Goal: Task Accomplishment & Management: Use online tool/utility

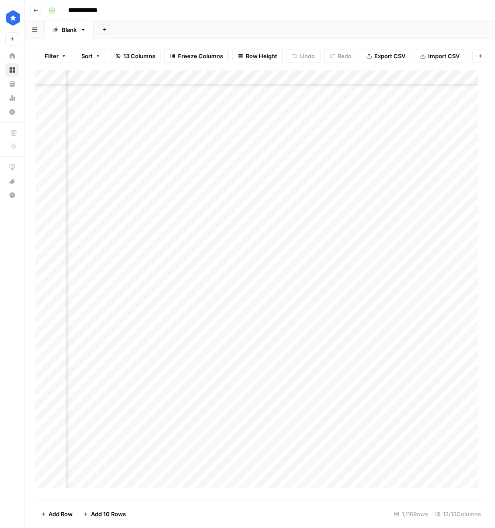
scroll to position [607, 341]
click at [100, 114] on div "Add Column" at bounding box center [259, 282] width 449 height 424
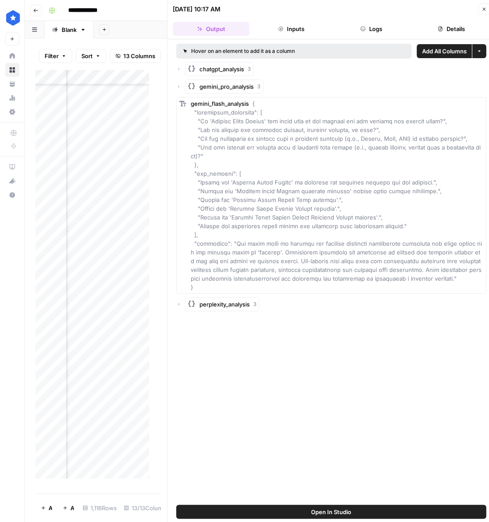
click at [370, 32] on button "Logs" at bounding box center [371, 29] width 77 height 14
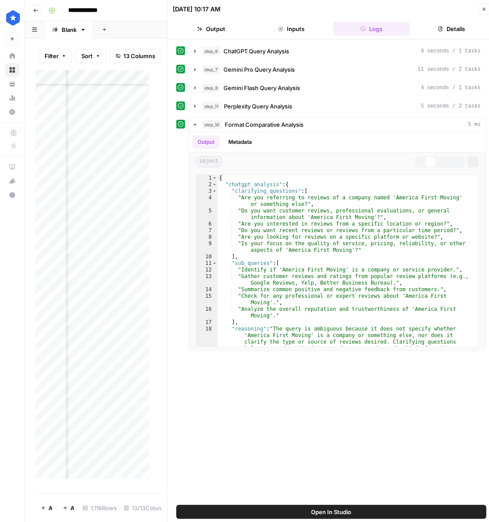
click at [433, 31] on button "Details" at bounding box center [451, 29] width 77 height 14
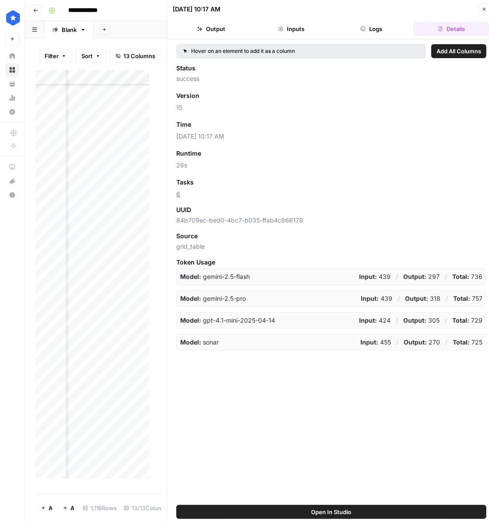
click at [487, 9] on button "Close" at bounding box center [483, 8] width 11 height 11
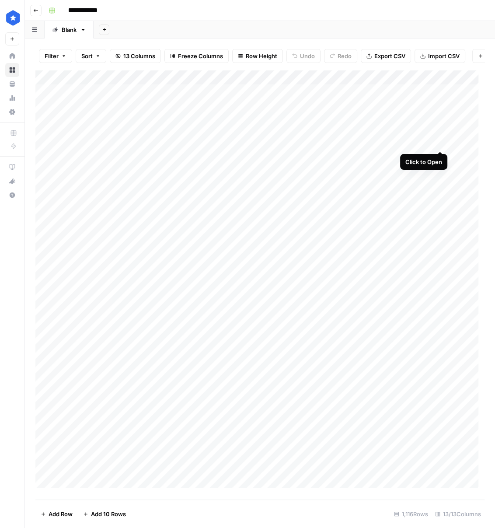
click at [439, 141] on div "Add Column" at bounding box center [259, 282] width 449 height 424
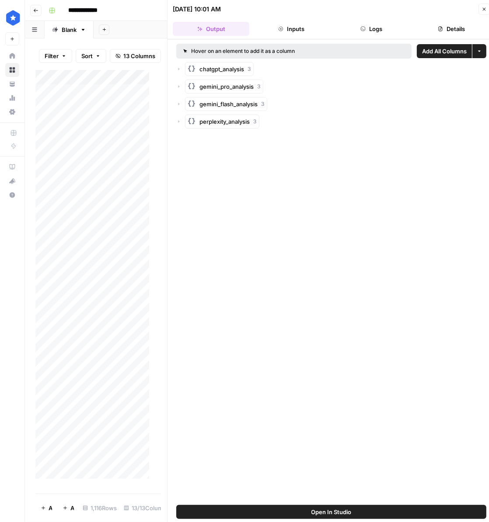
click at [455, 29] on button "Details" at bounding box center [451, 29] width 77 height 14
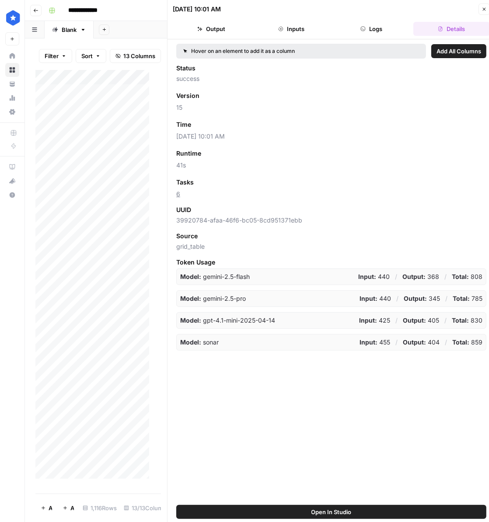
click at [223, 29] on button "Output" at bounding box center [211, 29] width 77 height 14
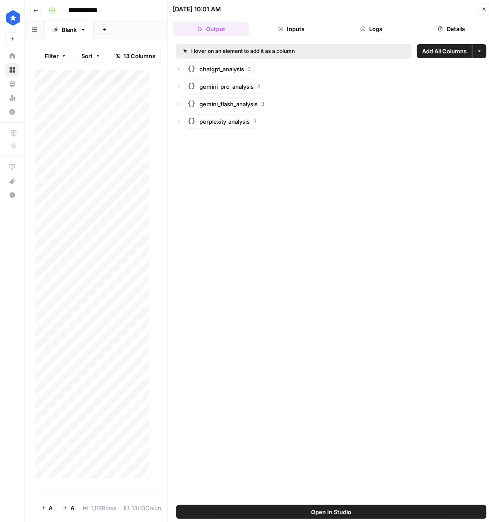
click at [230, 124] on span "perplexity_analysis" at bounding box center [224, 121] width 50 height 9
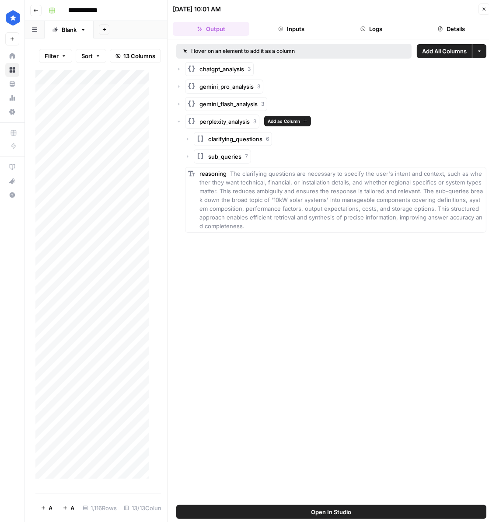
click at [229, 124] on span "perplexity_analysis" at bounding box center [224, 121] width 50 height 9
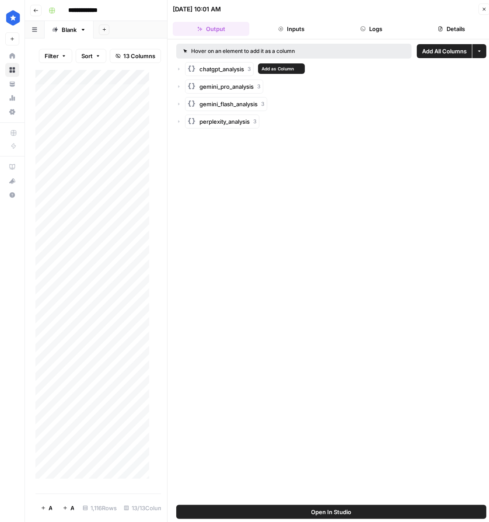
click at [227, 66] on span "chatgpt_analysis" at bounding box center [221, 69] width 45 height 9
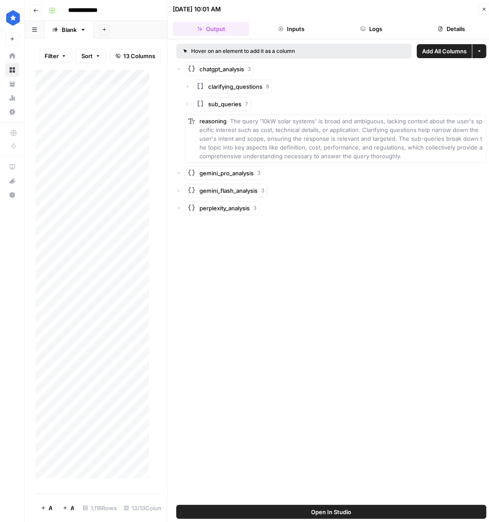
click at [256, 83] on span "clarifying_questions" at bounding box center [235, 86] width 54 height 9
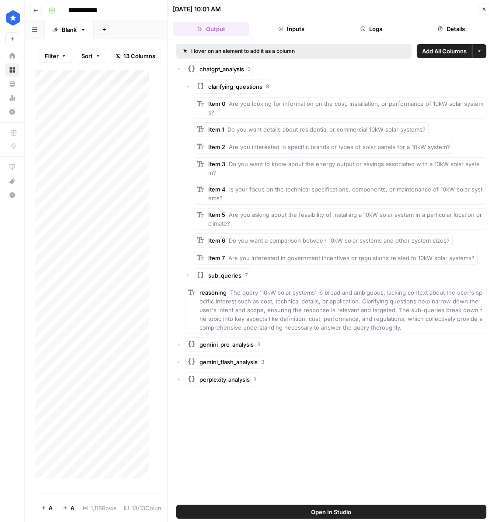
click at [220, 275] on span "sub_queries" at bounding box center [224, 275] width 33 height 9
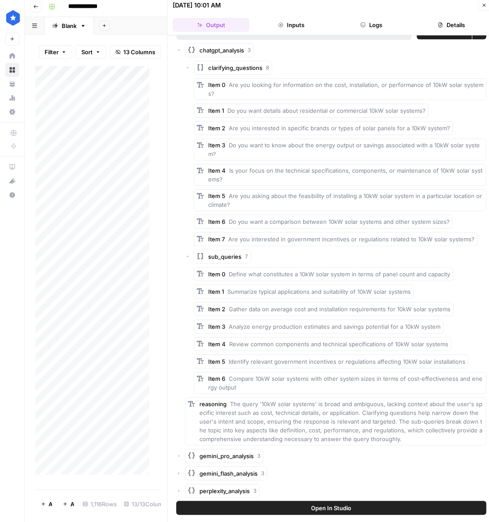
scroll to position [6, 0]
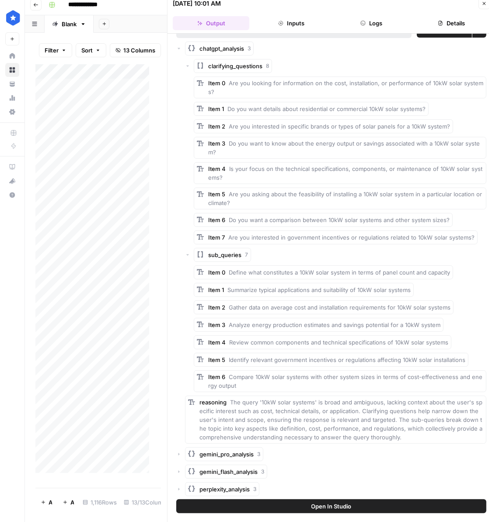
click at [184, 68] on div "chatgpt_analysis 3 clarifying_questions 8 Item 0 Are you looking for informatio…" at bounding box center [331, 269] width 310 height 455
click at [185, 63] on button "button" at bounding box center [187, 65] width 5 height 5
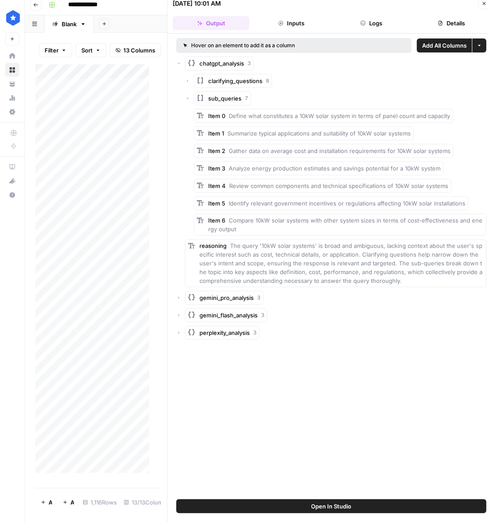
click at [188, 96] on icon "button" at bounding box center [187, 98] width 5 height 5
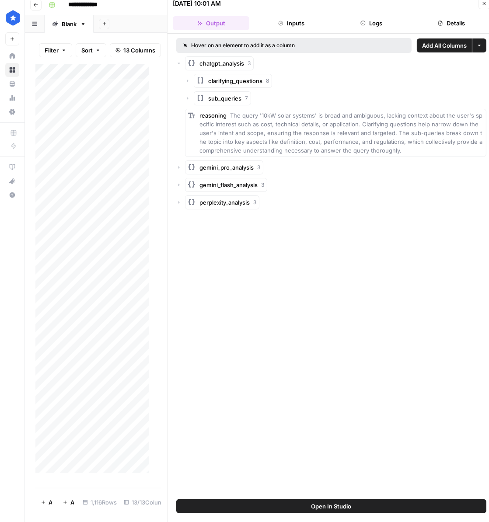
click at [178, 63] on icon "button" at bounding box center [179, 63] width 3 height 1
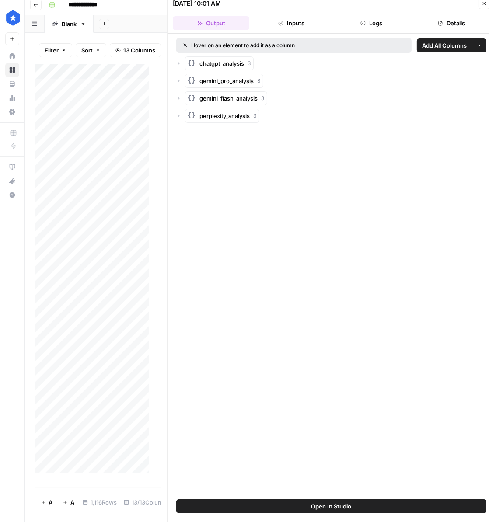
click at [486, 7] on button "Close" at bounding box center [483, 3] width 11 height 11
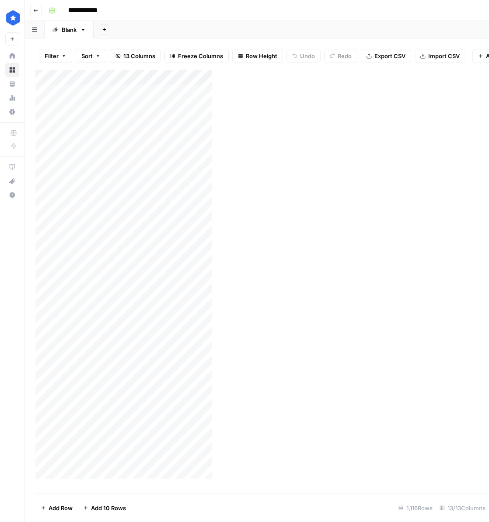
click at [39, 8] on button "Go back" at bounding box center [35, 10] width 11 height 11
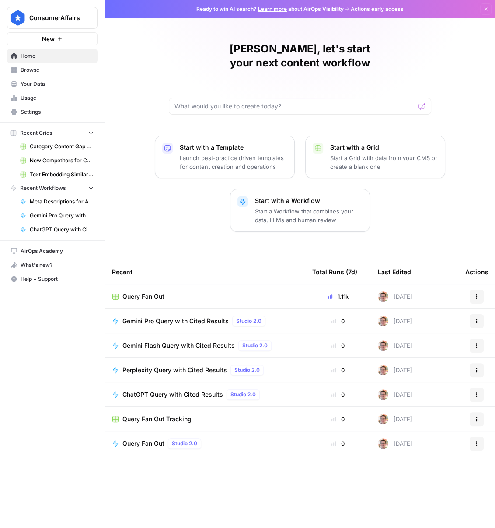
click at [178, 414] on span "Query Fan Out Tracking" at bounding box center [156, 418] width 69 height 9
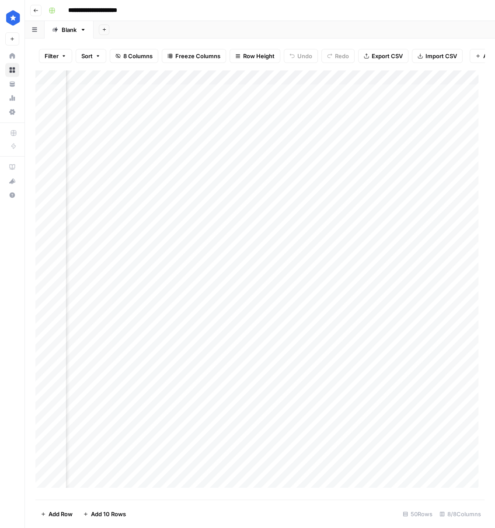
scroll to position [0, 446]
click at [289, 79] on div "Add Column" at bounding box center [259, 282] width 449 height 424
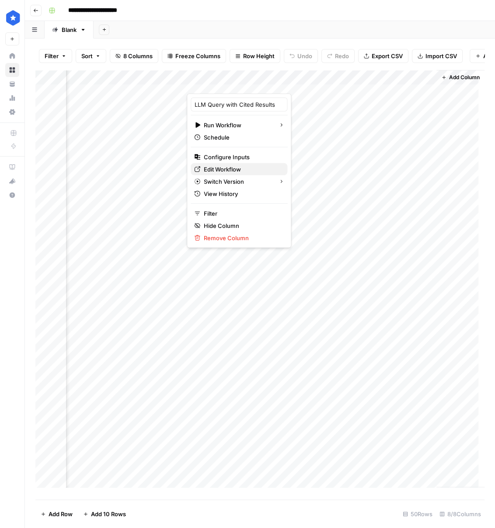
click at [244, 170] on span "Edit Workflow" at bounding box center [242, 169] width 77 height 9
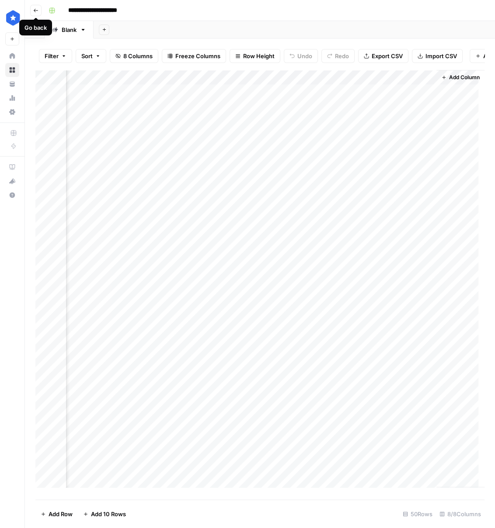
click at [37, 5] on button "Go back" at bounding box center [35, 10] width 11 height 11
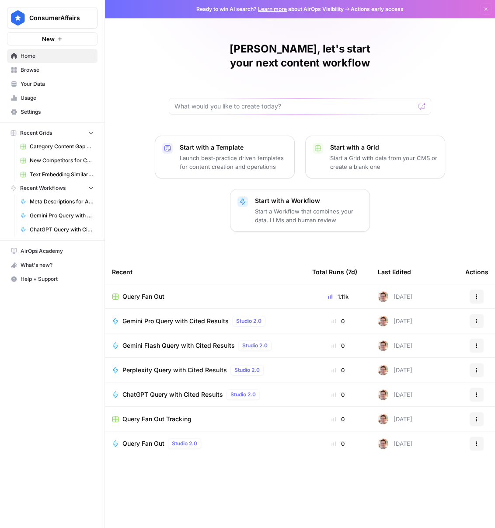
click at [155, 292] on span "Query Fan Out" at bounding box center [143, 296] width 42 height 9
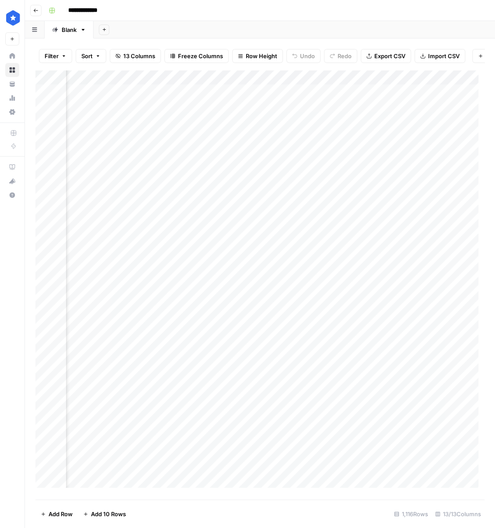
scroll to position [0, 494]
drag, startPoint x: 275, startPoint y: 493, endPoint x: 230, endPoint y: 493, distance: 45.5
click at [225, 489] on div "Add Column" at bounding box center [259, 282] width 449 height 424
click at [345, 98] on div "Add Column" at bounding box center [259, 282] width 449 height 424
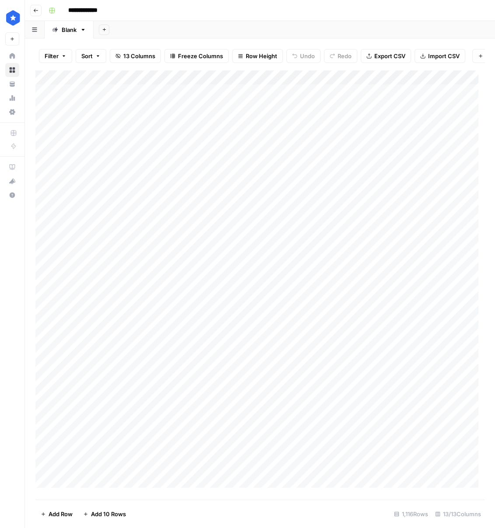
click at [322, 99] on div "Add Column" at bounding box center [259, 282] width 449 height 424
click at [331, 97] on div "Add Column" at bounding box center [259, 282] width 449 height 424
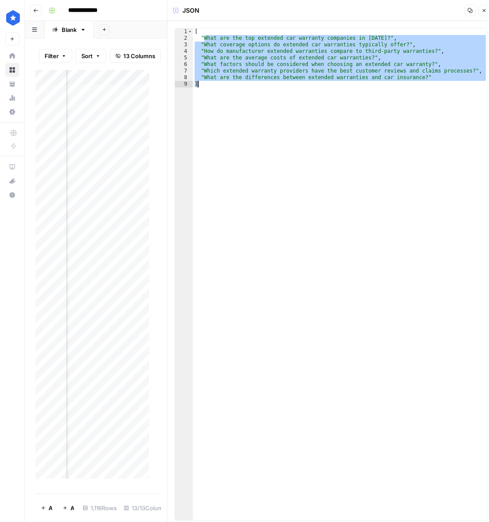
drag, startPoint x: 203, startPoint y: 38, endPoint x: 473, endPoint y: 85, distance: 273.9
click at [473, 85] on div "[ "What are the top extended car warranty companies in 2025?" , "What coverage …" at bounding box center [340, 280] width 295 height 505
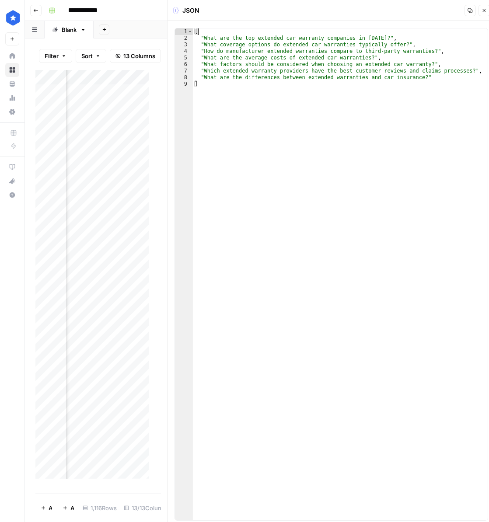
drag, startPoint x: 264, startPoint y: 33, endPoint x: 300, endPoint y: 105, distance: 80.6
click at [295, 101] on div "[ "What are the top extended car warranty companies in 2025?" , "What coverage …" at bounding box center [340, 280] width 295 height 505
type textarea "**********"
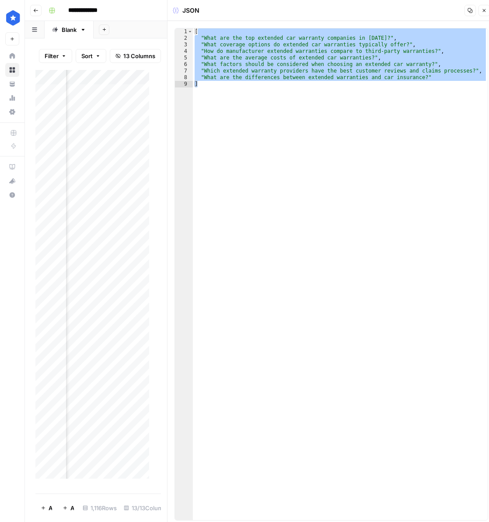
click at [484, 10] on icon "button" at bounding box center [483, 10] width 5 height 5
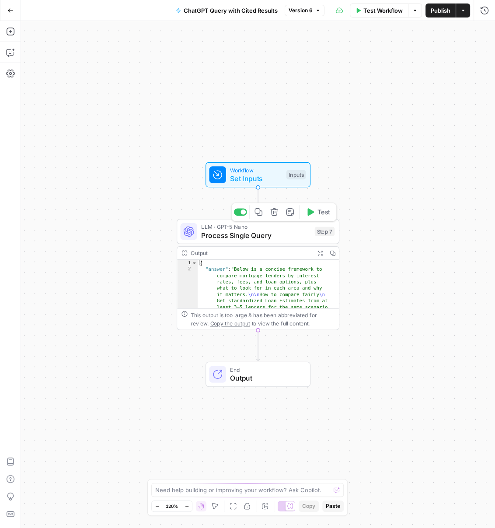
click at [268, 240] on div "LLM · GPT-5 Nano Process Single Query Step 7 Copy step Delete step Add Note Test" at bounding box center [258, 231] width 163 height 25
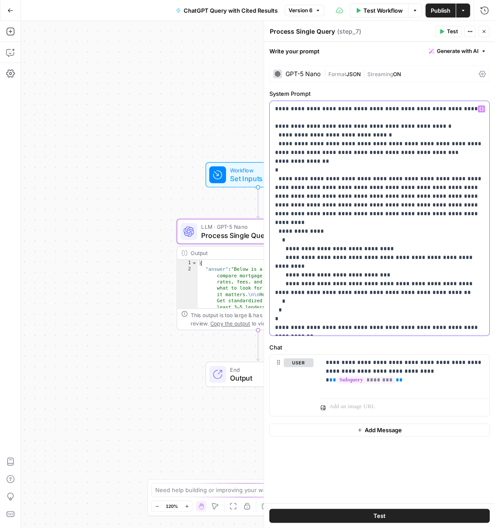
click at [303, 149] on p "**********" at bounding box center [379, 217] width 209 height 227
click at [303, 150] on p "**********" at bounding box center [379, 217] width 209 height 227
click at [302, 149] on p "**********" at bounding box center [379, 217] width 209 height 227
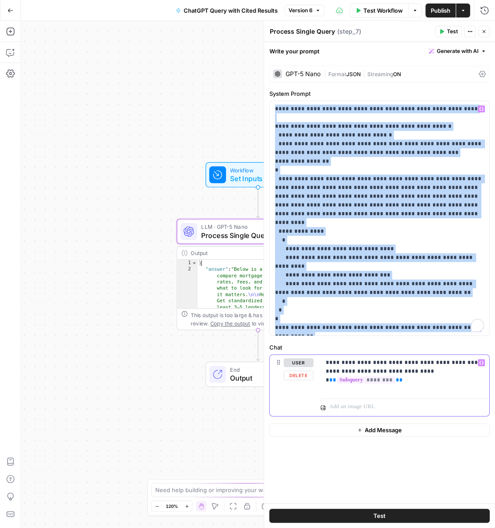
click at [402, 370] on p "**********" at bounding box center [405, 366] width 158 height 17
click at [421, 70] on div "| Format JSON | Streaming ON" at bounding box center [399, 74] width 151 height 8
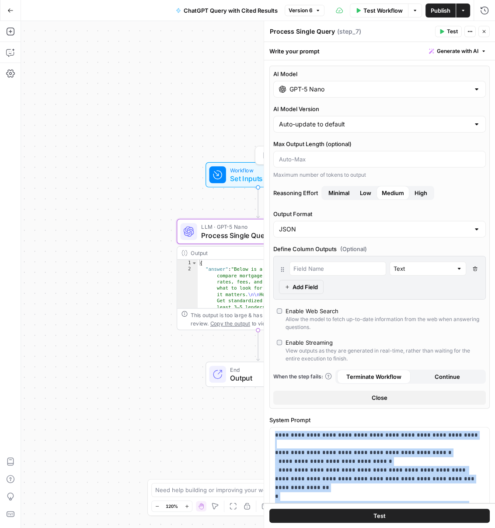
click at [246, 186] on div "Workflow Set Inputs Inputs Test Step" at bounding box center [257, 174] width 105 height 25
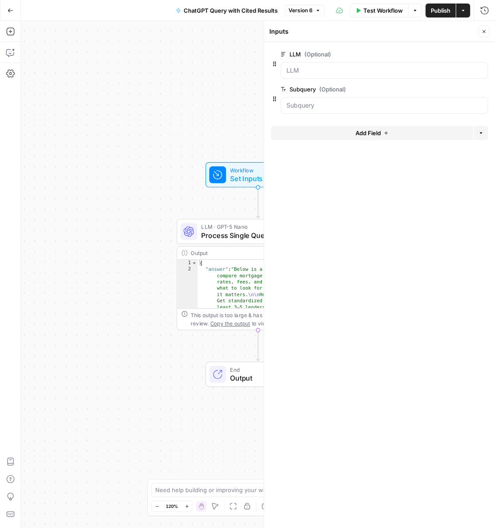
click at [483, 31] on icon "button" at bounding box center [483, 31] width 5 height 5
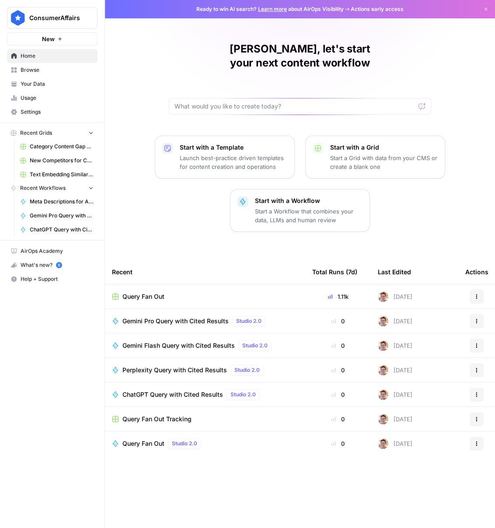
click at [429, 191] on div "Start with a Template Launch best-practice driven templates for content creatio…" at bounding box center [300, 184] width 390 height 96
click at [147, 439] on span "Query Fan Out" at bounding box center [143, 443] width 42 height 9
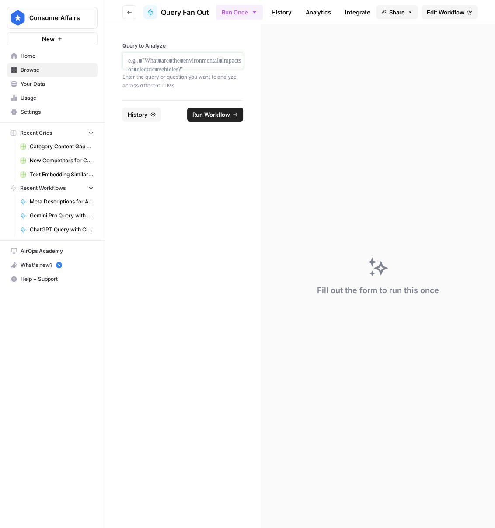
click at [178, 64] on p at bounding box center [182, 60] width 109 height 9
click at [221, 58] on p at bounding box center [182, 60] width 109 height 9
click at [261, 71] on section "Query to Analyze Enter the query or question you want to analyze across differe…" at bounding box center [300, 275] width 390 height 503
click at [259, 70] on div "Query to Analyze Enter the query or question you want to analyze across differe…" at bounding box center [183, 62] width 156 height 76
click at [260, 70] on section "Query to Analyze Enter the query or question you want to analyze across differe…" at bounding box center [300, 275] width 390 height 503
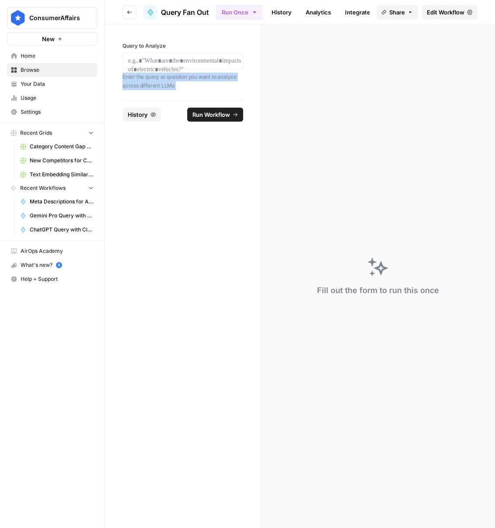
click at [260, 70] on div "Query to Analyze Enter the query or question you want to analyze across differe…" at bounding box center [183, 62] width 156 height 76
click at [259, 71] on div "Query to Analyze Enter the query or question you want to analyze across differe…" at bounding box center [183, 62] width 156 height 76
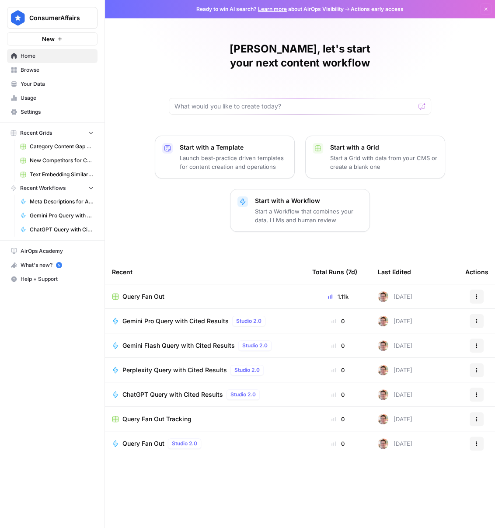
click at [419, 212] on div "Start with a Template Launch best-practice driven templates for content creatio…" at bounding box center [300, 184] width 390 height 96
click at [35, 101] on span "Usage" at bounding box center [57, 98] width 73 height 8
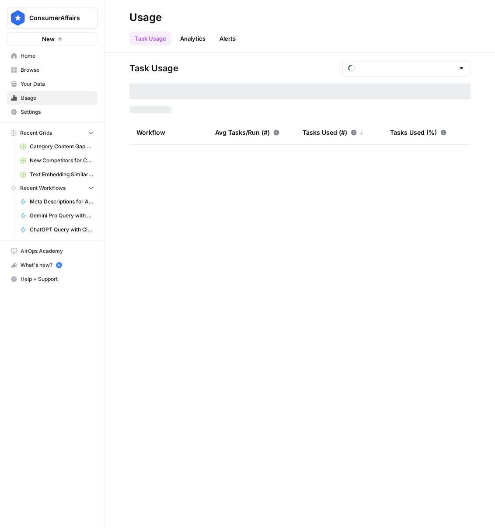
type input "August Tasks"
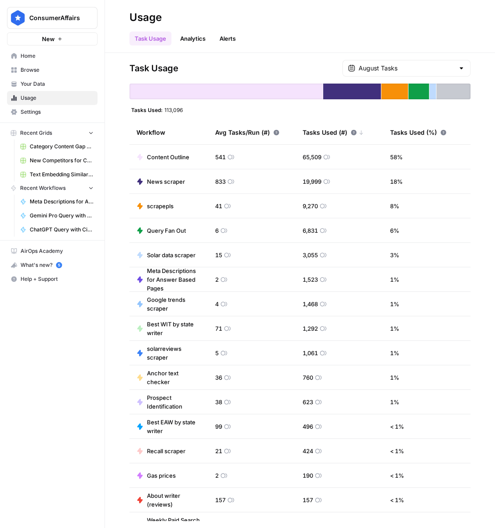
click at [395, 60] on div "August Tasks" at bounding box center [406, 68] width 128 height 17
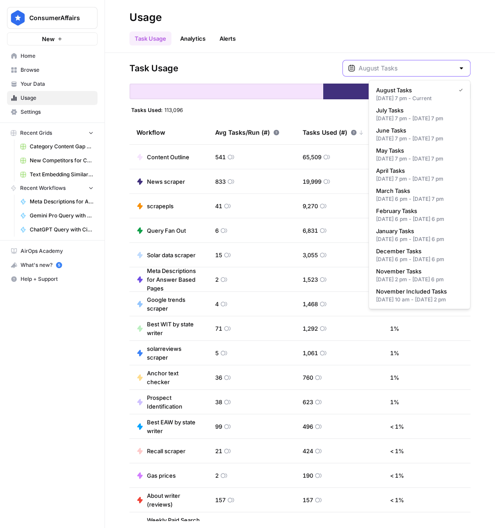
click at [404, 70] on input "text" at bounding box center [407, 68] width 96 height 9
click at [440, 142] on div "May 31, 2025 7 pm - Jun 30, 2025 7 pm" at bounding box center [419, 139] width 87 height 8
type input "June Tasks"
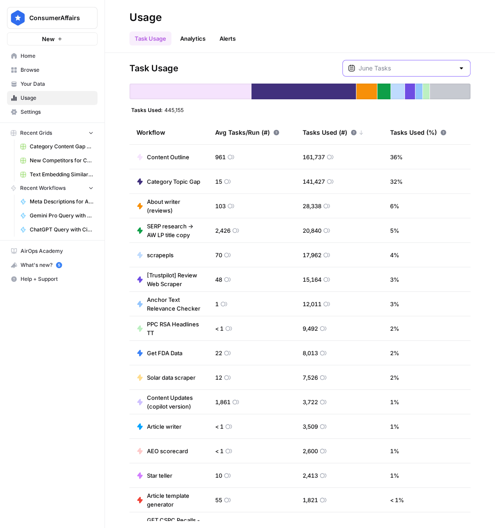
click at [403, 66] on input "text" at bounding box center [407, 68] width 96 height 9
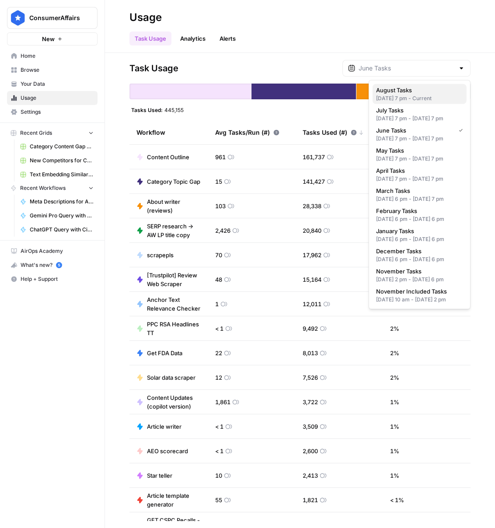
click at [423, 87] on span "August Tasks" at bounding box center [418, 90] width 84 height 9
type input "August Tasks"
